Goal: Information Seeking & Learning: Learn about a topic

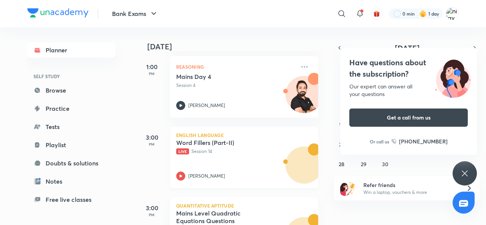
scroll to position [190, 0]
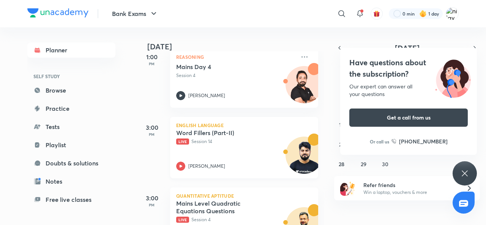
click at [190, 155] on div "Word Fillers (Part-II) Live Session 14 Vishal Parihar" at bounding box center [235, 150] width 119 height 42
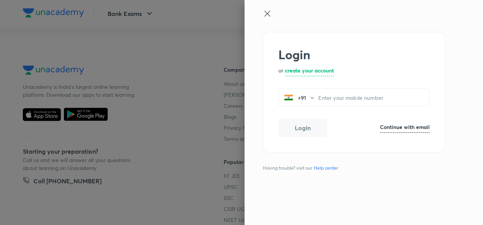
scroll to position [503, 0]
